Goal: Transaction & Acquisition: Purchase product/service

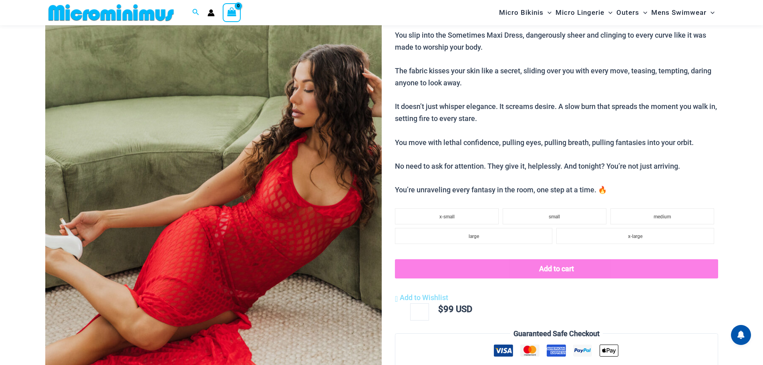
scroll to position [114, 0]
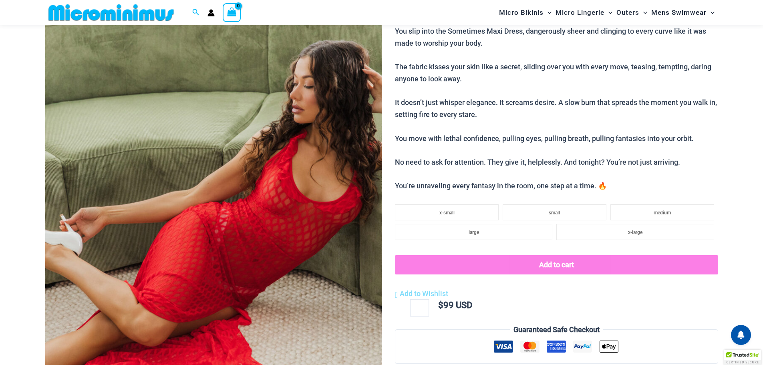
click at [225, 191] on img at bounding box center [213, 211] width 336 height 505
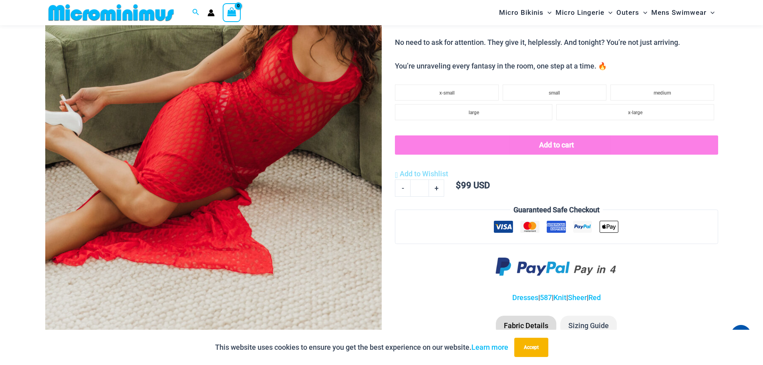
scroll to position [234, 0]
click at [231, 148] on img at bounding box center [213, 91] width 336 height 505
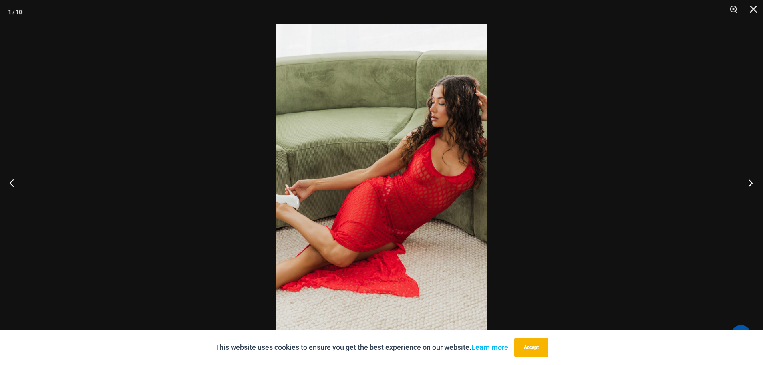
click at [749, 184] on button "Next" at bounding box center [748, 183] width 30 height 40
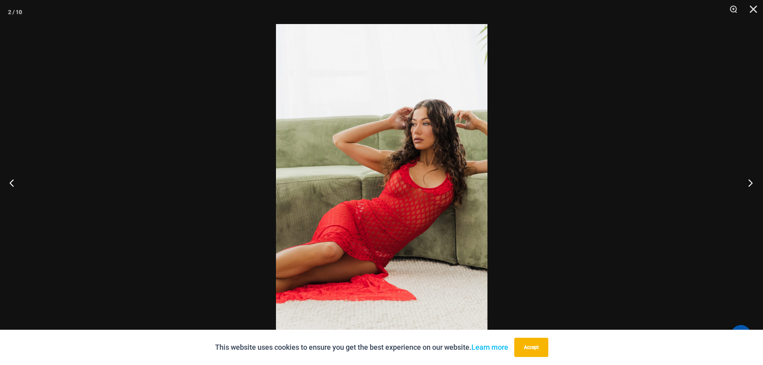
click at [749, 184] on button "Next" at bounding box center [748, 183] width 30 height 40
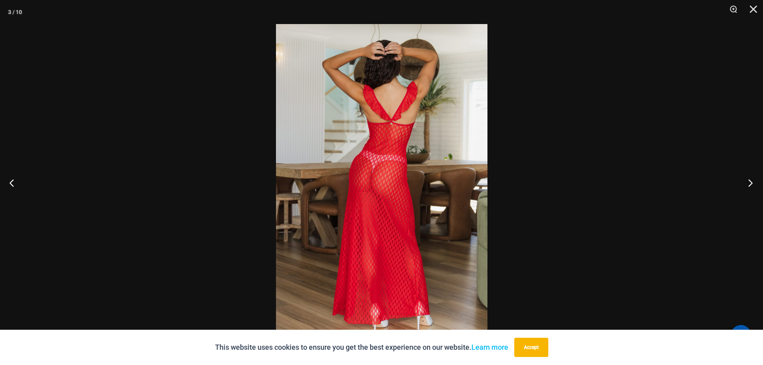
click at [750, 183] on button "Next" at bounding box center [748, 183] width 30 height 40
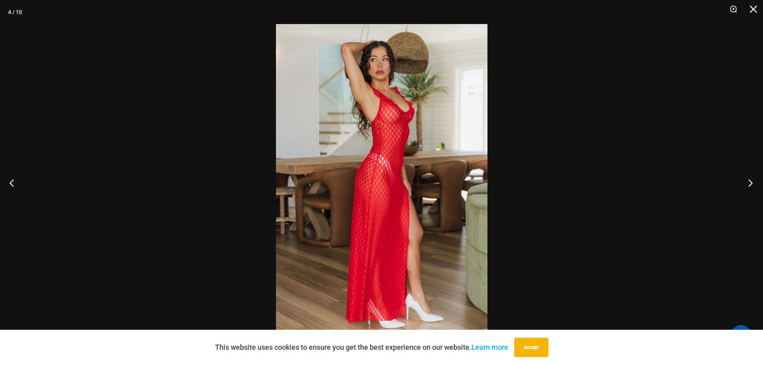
click at [750, 183] on button "Next" at bounding box center [748, 183] width 30 height 40
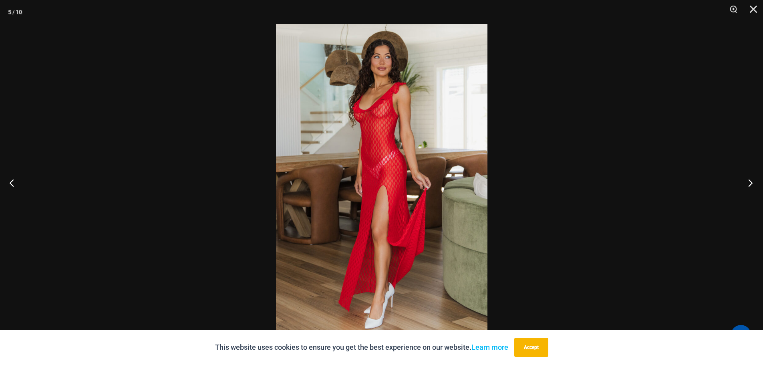
click at [750, 183] on button "Next" at bounding box center [748, 183] width 30 height 40
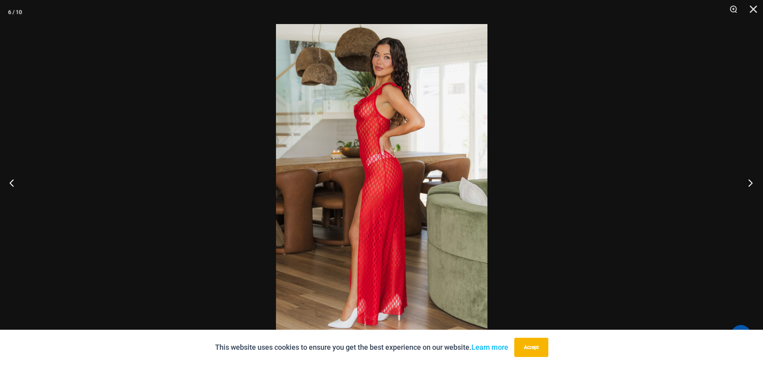
click at [750, 183] on button "Next" at bounding box center [748, 183] width 30 height 40
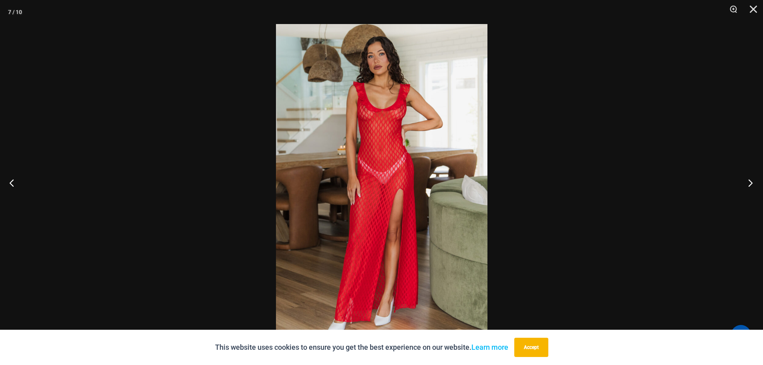
click at [750, 183] on button "Next" at bounding box center [748, 183] width 30 height 40
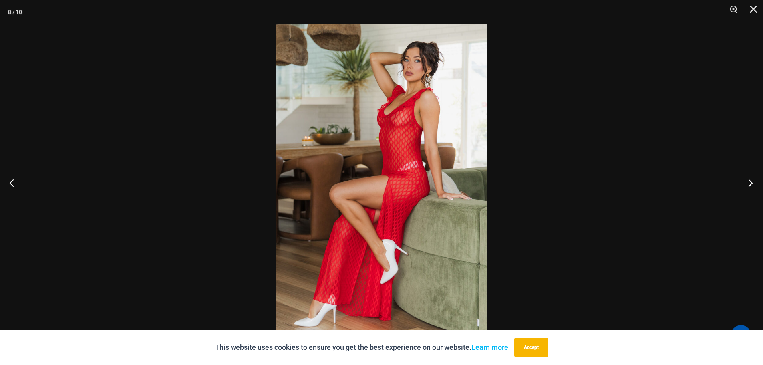
click at [750, 183] on button "Next" at bounding box center [748, 183] width 30 height 40
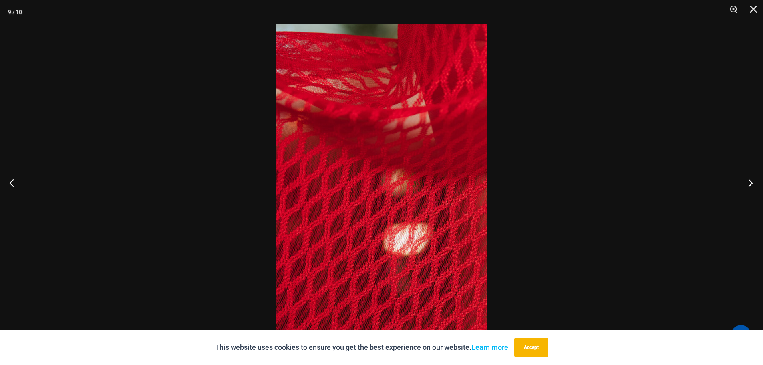
click at [750, 183] on button "Next" at bounding box center [748, 183] width 30 height 40
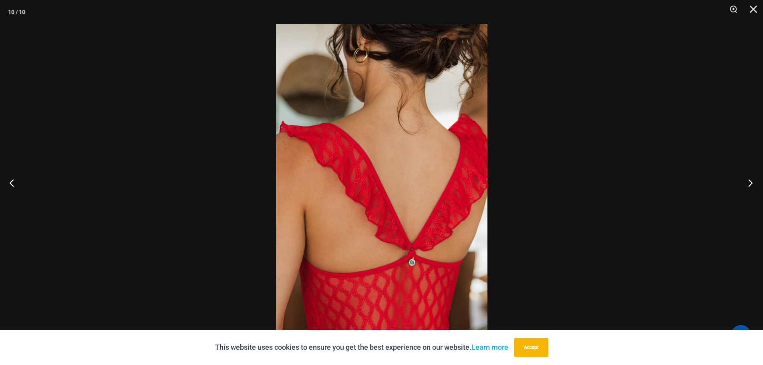
click at [750, 183] on button "Next" at bounding box center [748, 183] width 30 height 40
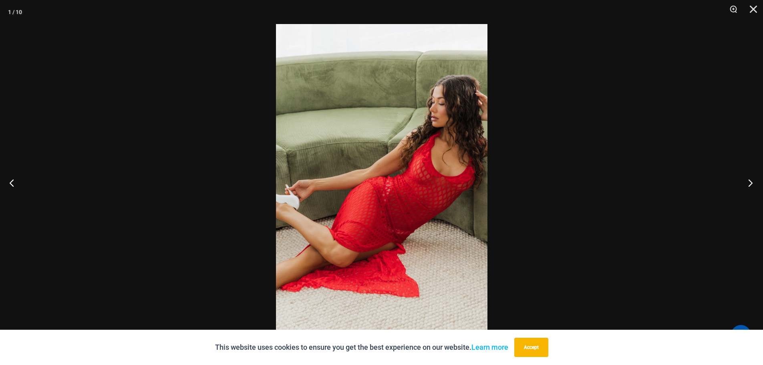
click at [750, 183] on button "Next" at bounding box center [748, 183] width 30 height 40
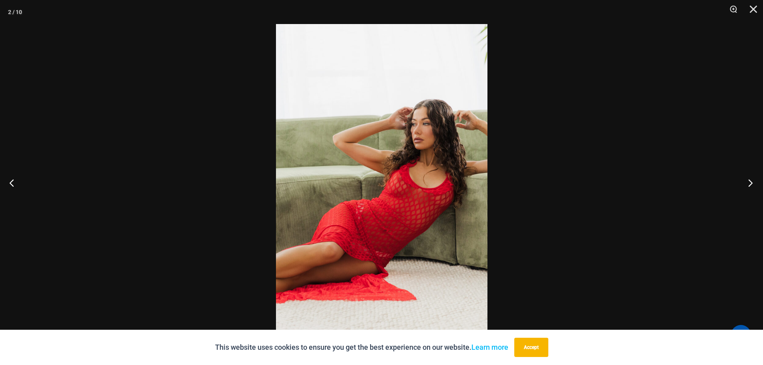
click at [750, 183] on button "Next" at bounding box center [748, 183] width 30 height 40
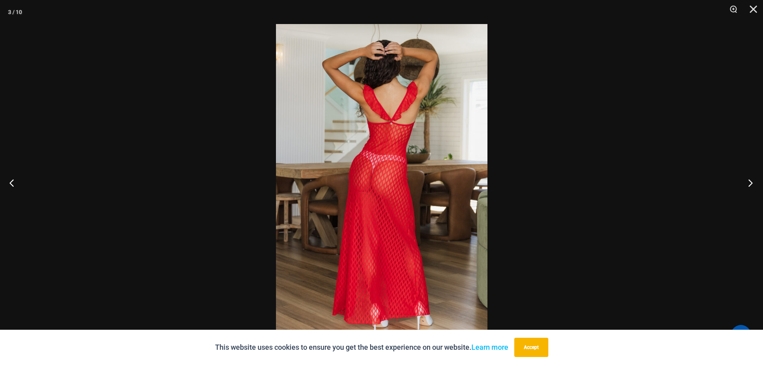
click at [750, 183] on button "Next" at bounding box center [748, 183] width 30 height 40
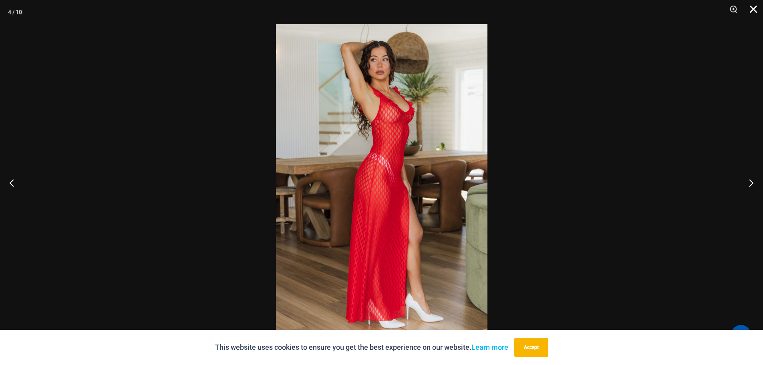
click at [751, 9] on button "Close" at bounding box center [751, 12] width 20 height 24
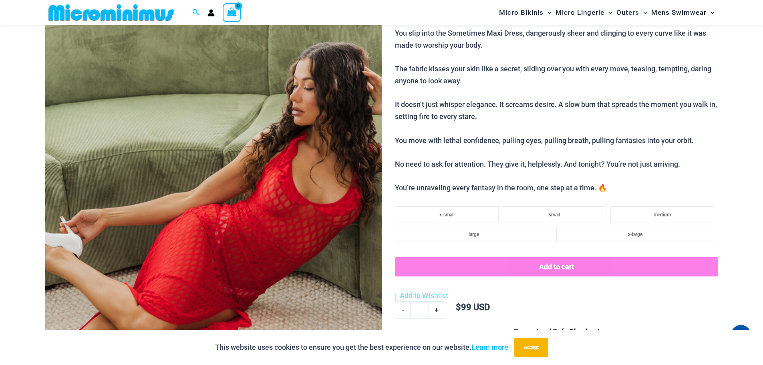
scroll to position [34, 0]
